Goal: Information Seeking & Learning: Learn about a topic

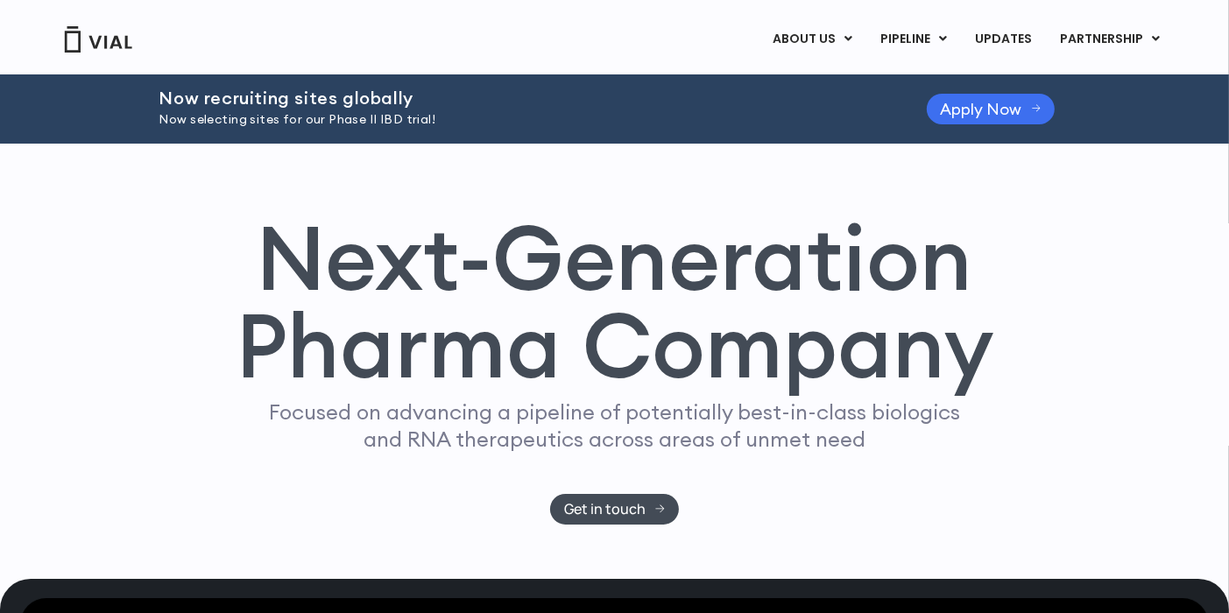
click at [981, 111] on span "Apply Now" at bounding box center [980, 108] width 81 height 13
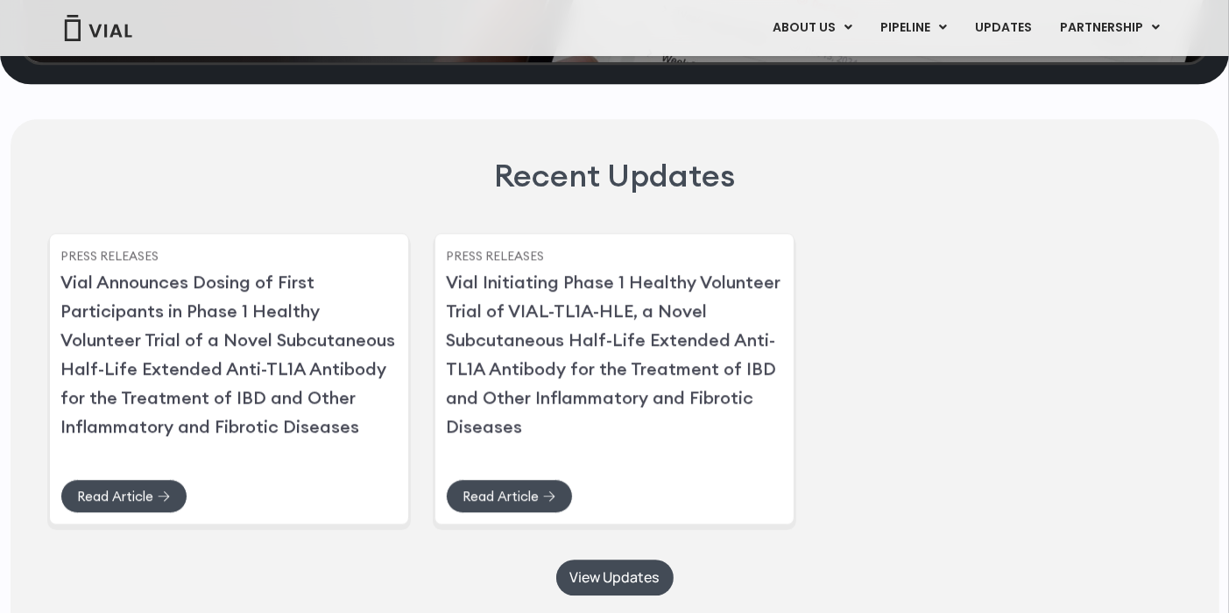
scroll to position [4291, 0]
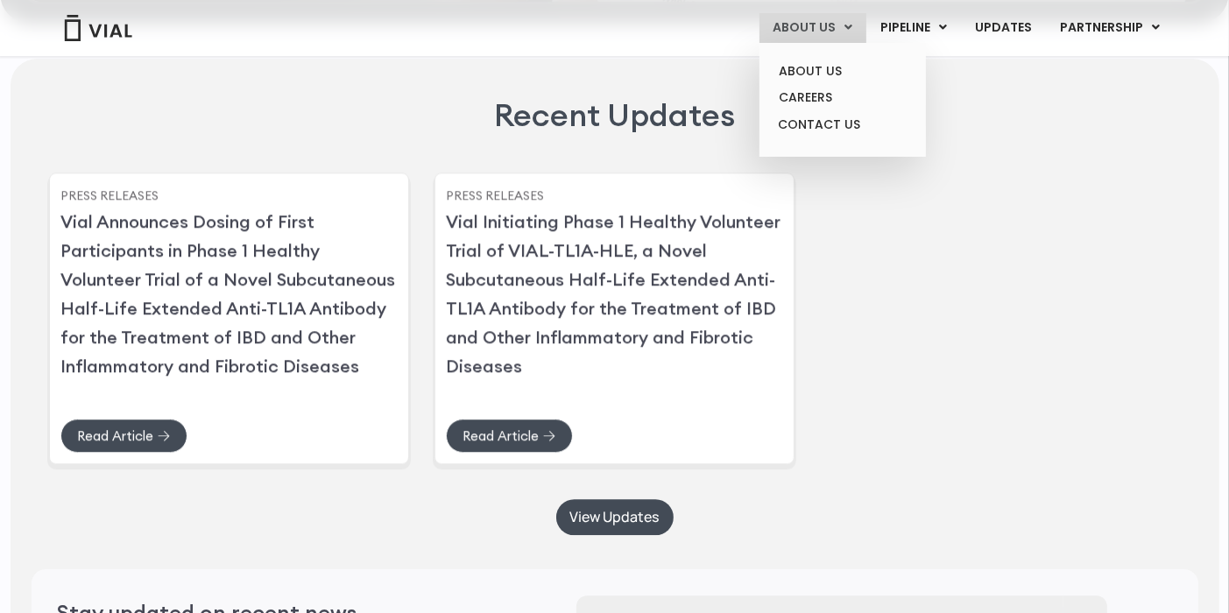
click at [788, 31] on link "ABOUT US" at bounding box center [812, 28] width 107 height 30
click at [790, 97] on link "CAREERS" at bounding box center [841, 97] width 153 height 27
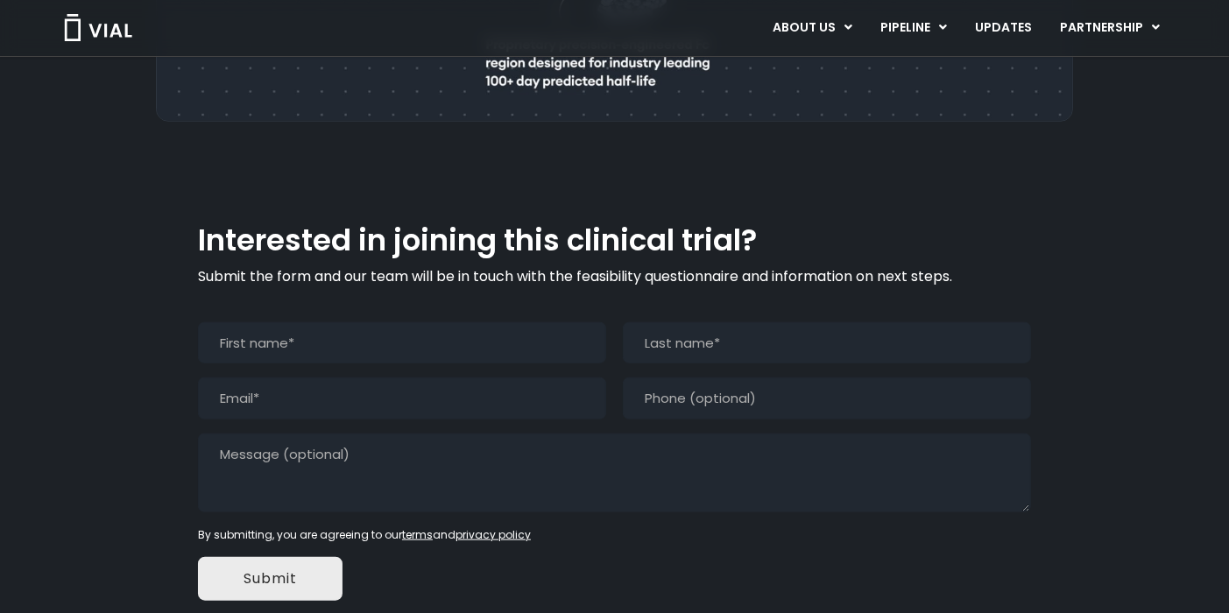
scroll to position [1790, 0]
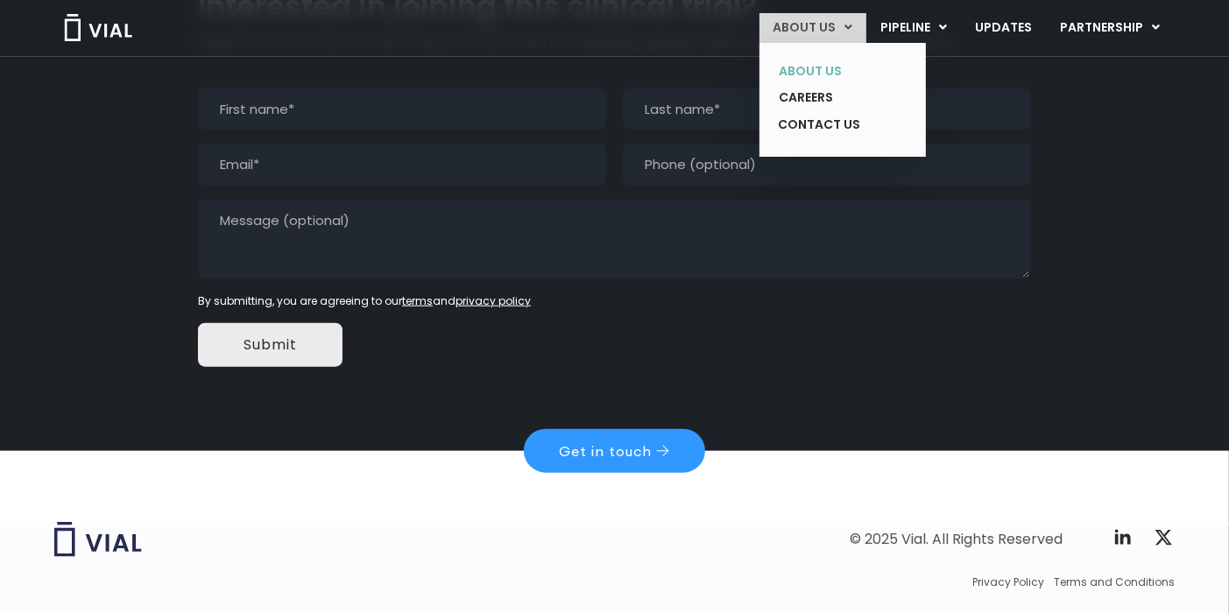
click at [810, 69] on link "ABOUT US" at bounding box center [829, 71] width 128 height 27
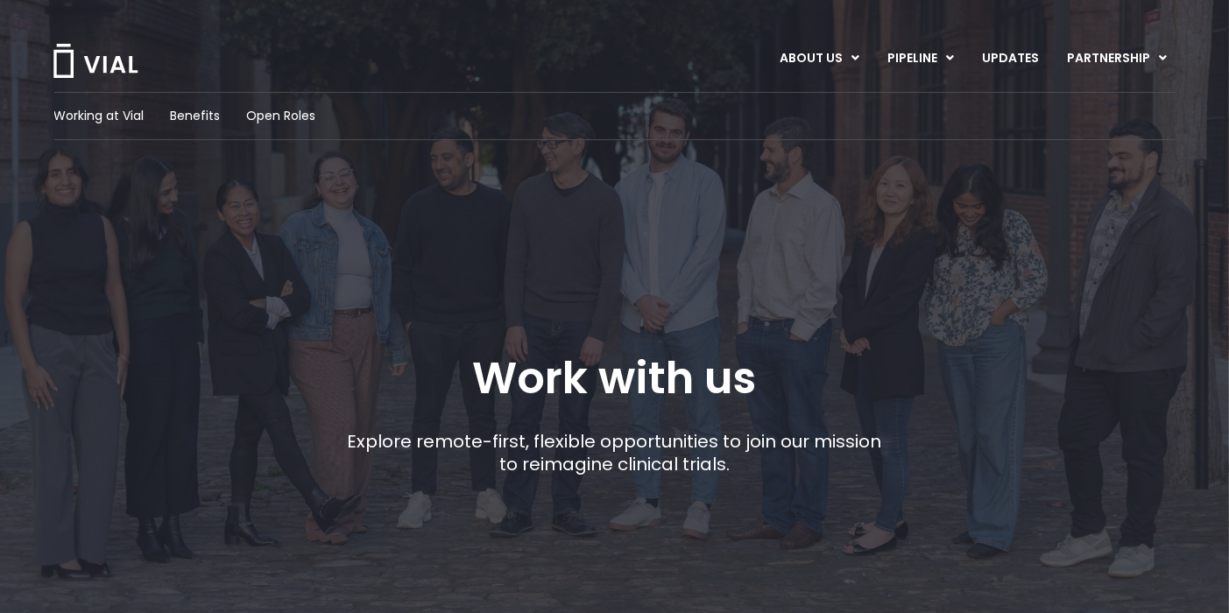
click at [698, 370] on h1 "Work with us" at bounding box center [615, 378] width 284 height 51
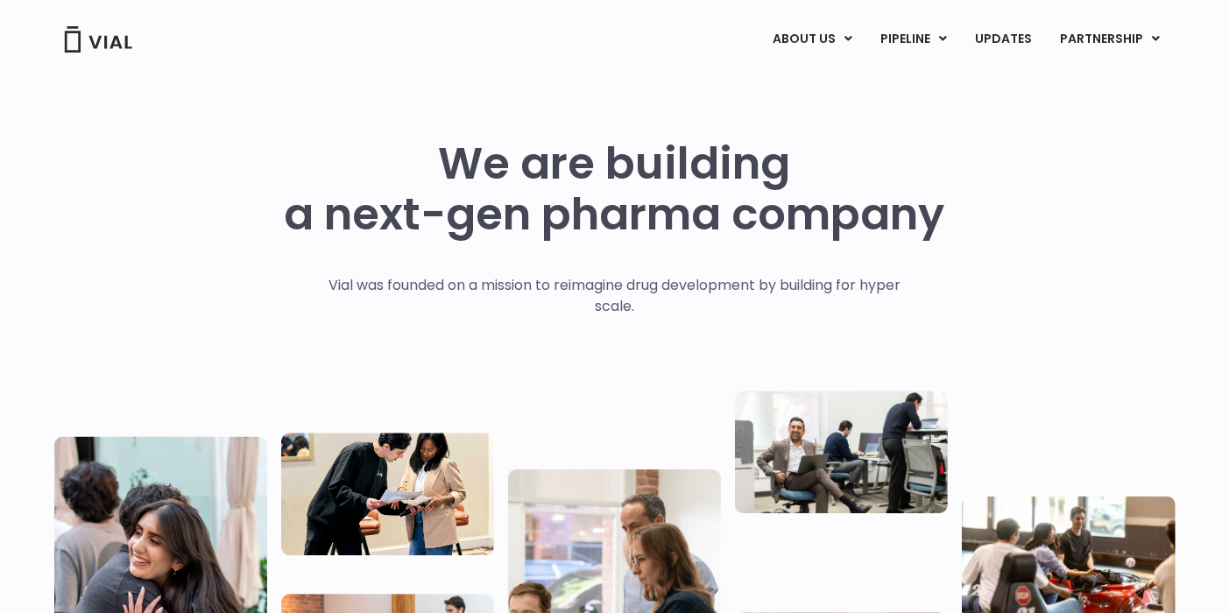
click at [800, 93] on div "We are building a next-gen pharma company Vial was founded on a mission to reim…" at bounding box center [614, 424] width 1121 height 700
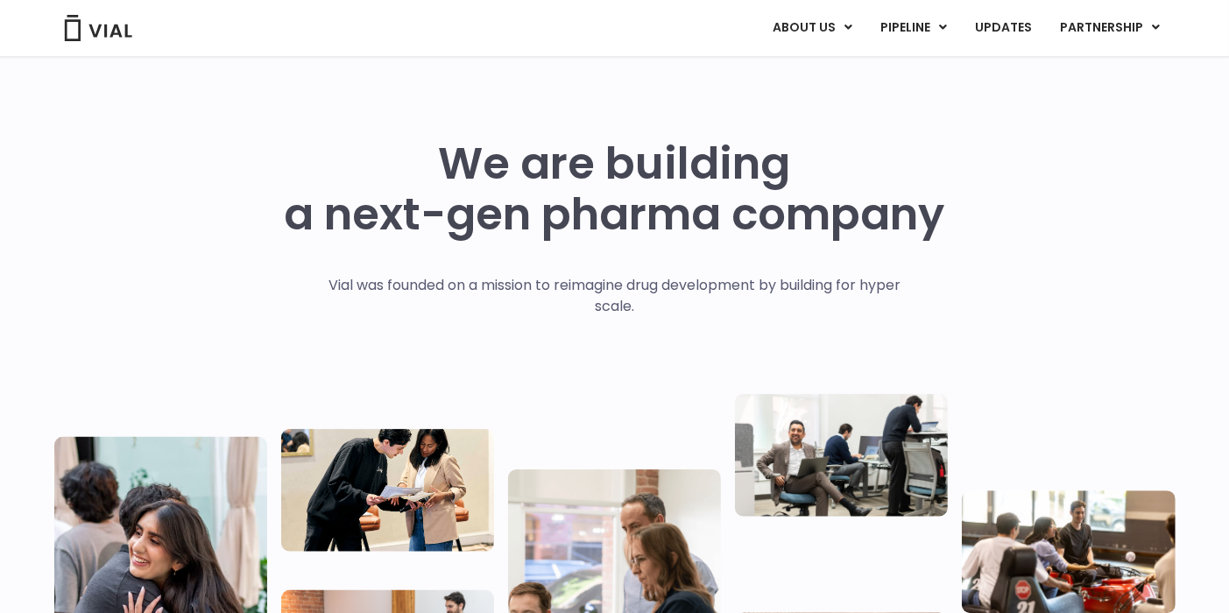
scroll to position [175, 0]
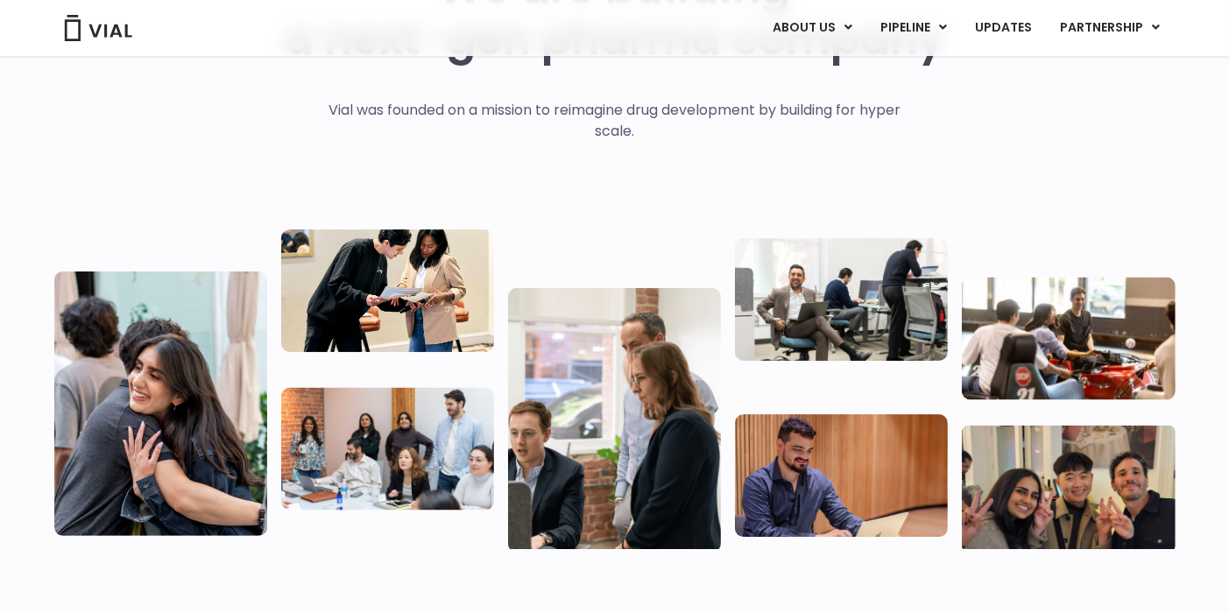
click at [453, 287] on img at bounding box center [387, 290] width 213 height 123
click at [595, 243] on div at bounding box center [614, 380] width 1121 height 337
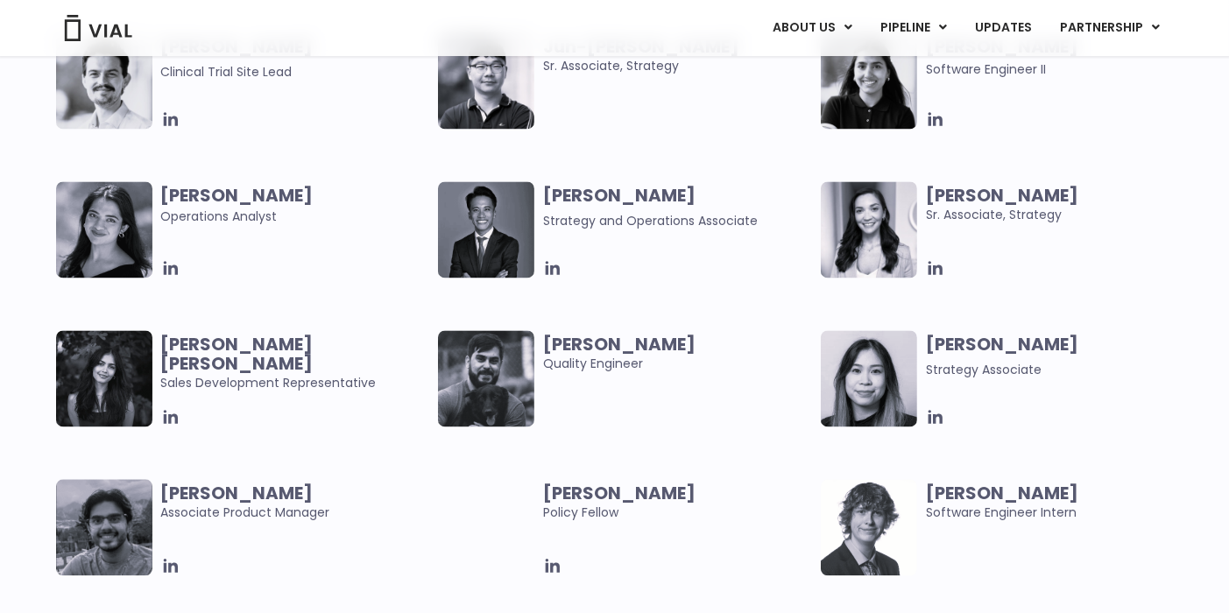
scroll to position [3327, 0]
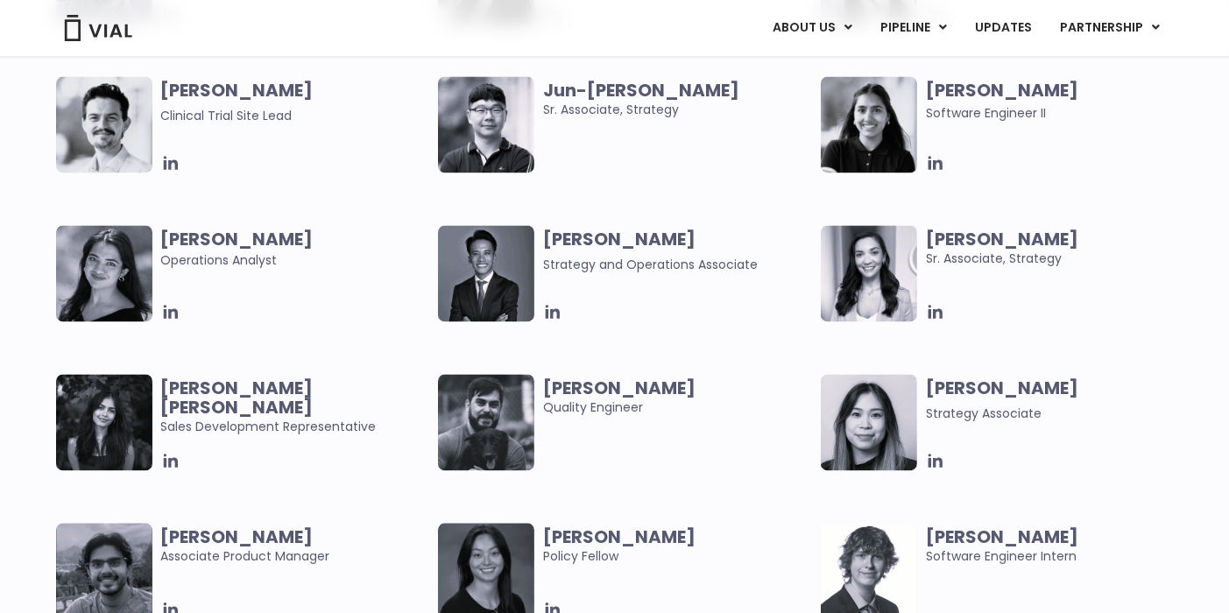
click at [114, 120] on img at bounding box center [104, 124] width 96 height 96
click at [189, 112] on span "Clinical Trial Site Lead" at bounding box center [226, 116] width 131 height 18
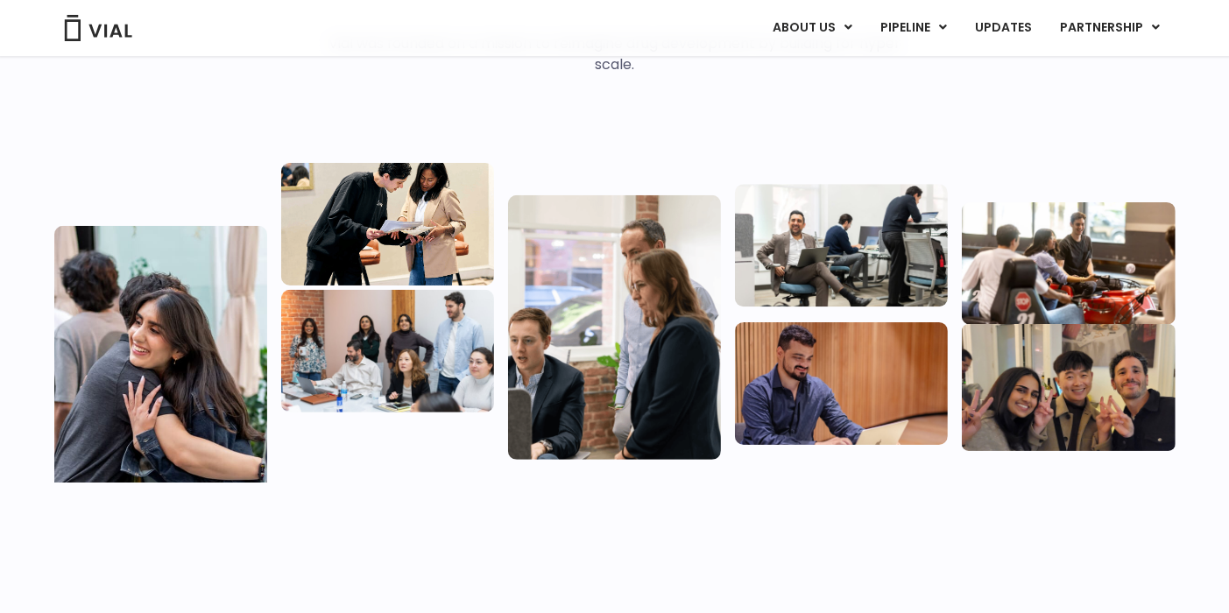
scroll to position [0, 0]
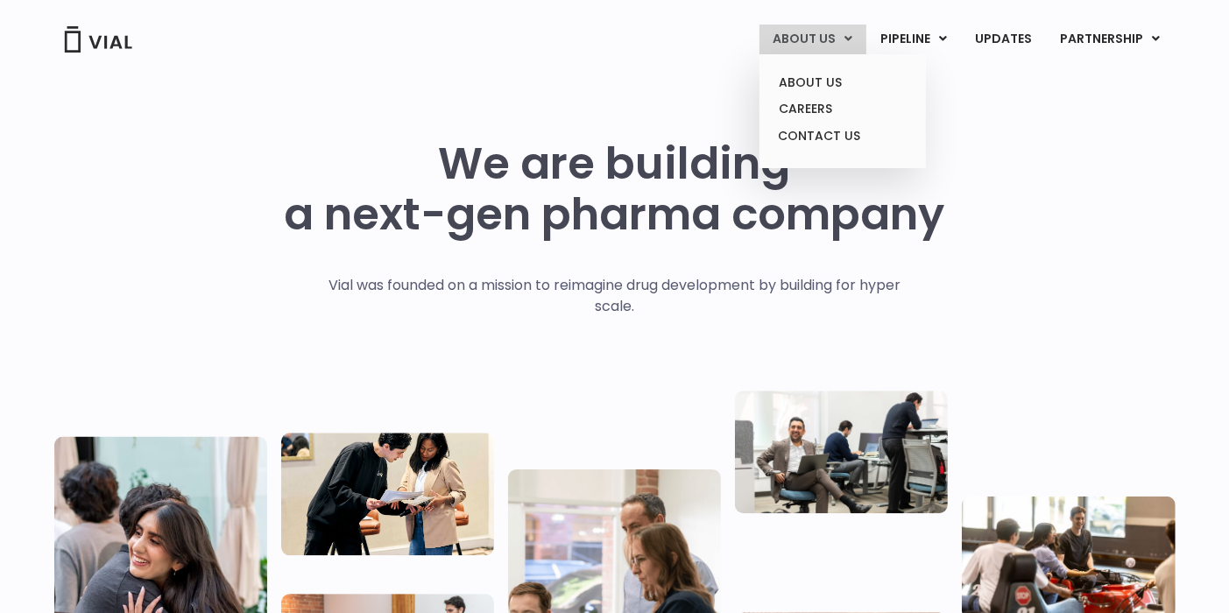
click at [818, 38] on link "ABOUT US" at bounding box center [812, 40] width 107 height 30
click at [813, 79] on link "ABOUT US" at bounding box center [841, 82] width 153 height 27
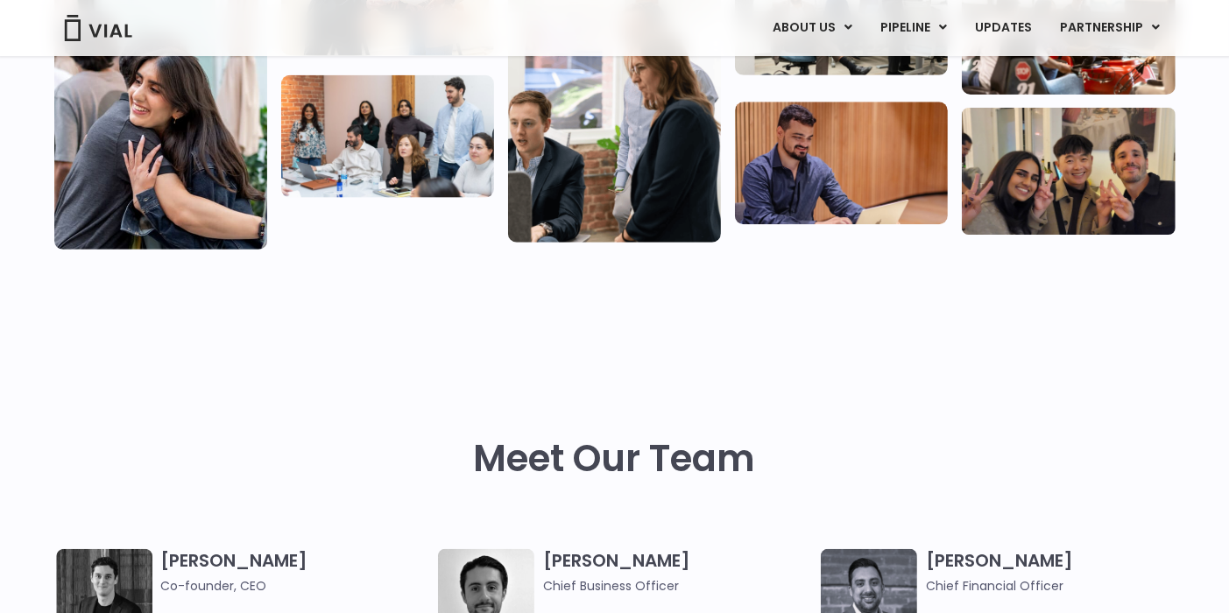
scroll to position [263, 0]
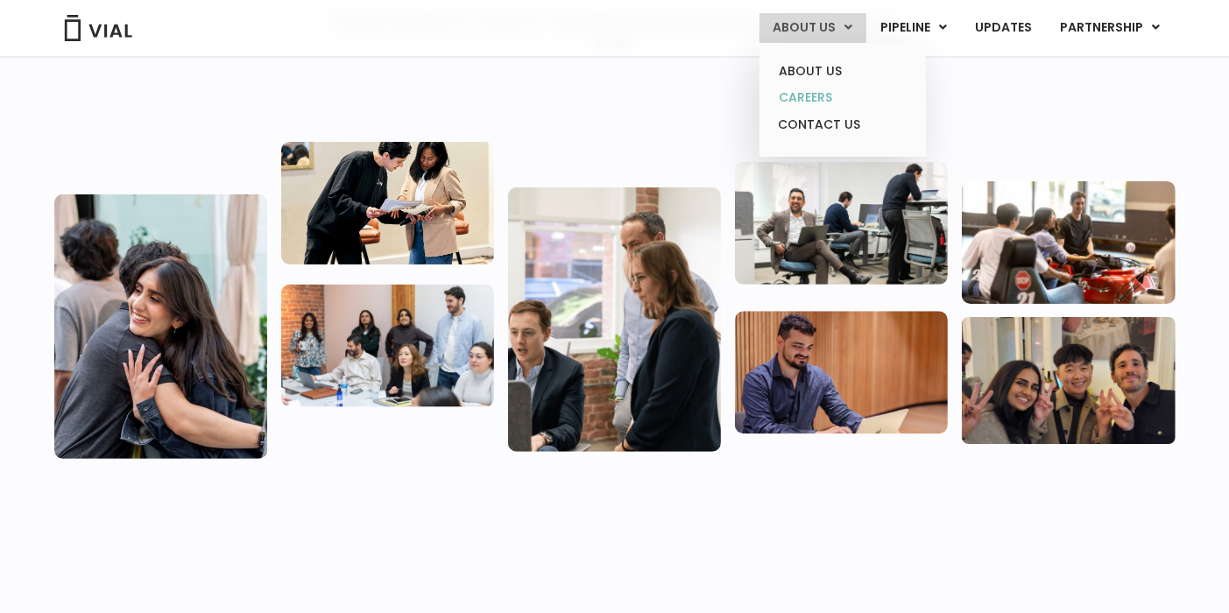
click at [808, 94] on link "CAREERS" at bounding box center [841, 97] width 153 height 27
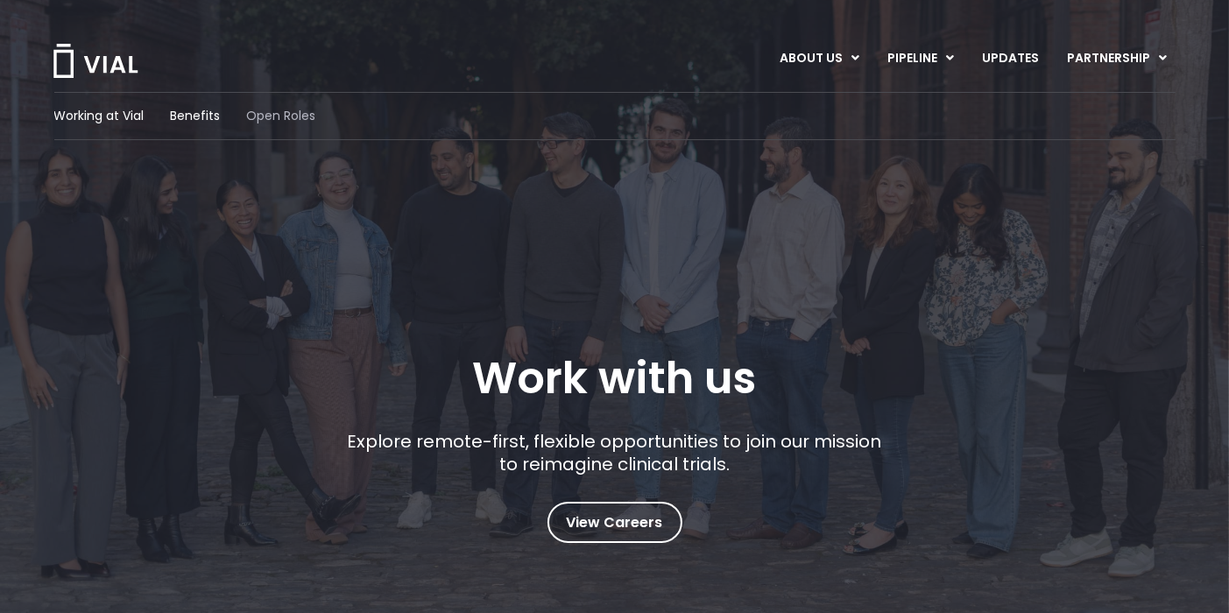
click at [270, 115] on span "Open Roles" at bounding box center [281, 116] width 69 height 18
click at [843, 217] on div "Working at Vial Benefits Open Roles Work with us Explore remote-first, flexible…" at bounding box center [614, 317] width 1121 height 451
